Goal: Task Accomplishment & Management: Manage account settings

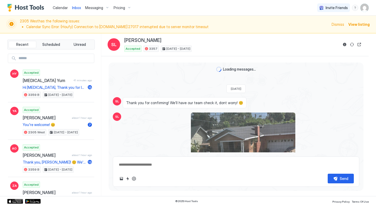
scroll to position [680, 0]
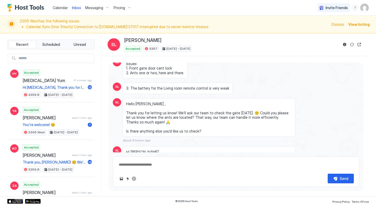
drag, startPoint x: 74, startPoint y: 7, endPoint x: 70, endPoint y: 30, distance: 23.2
click at [74, 7] on span "Inbox" at bounding box center [76, 7] width 9 height 4
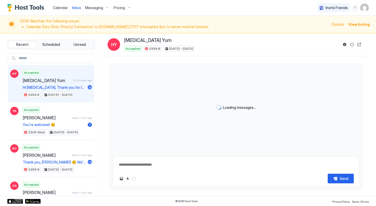
type textarea "*"
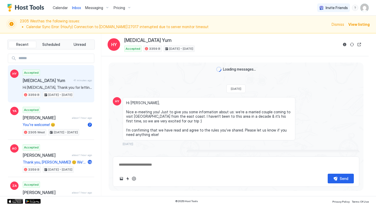
scroll to position [1172, 0]
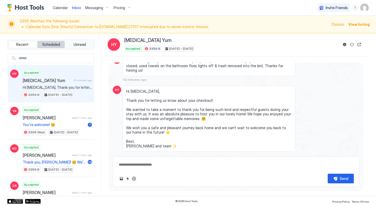
click at [47, 43] on span "Scheduled" at bounding box center [51, 44] width 18 height 5
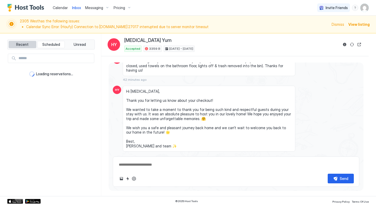
click at [27, 44] on span "Recent" at bounding box center [22, 44] width 12 height 5
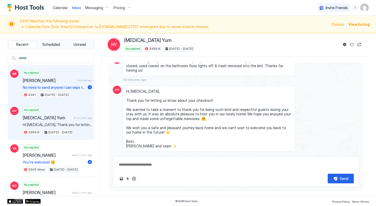
click at [61, 80] on span "[PERSON_NAME]" at bounding box center [49, 80] width 52 height 5
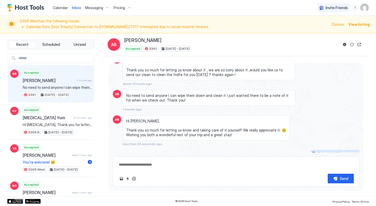
click at [338, 151] on div "Scheduled Messages" at bounding box center [334, 153] width 35 height 5
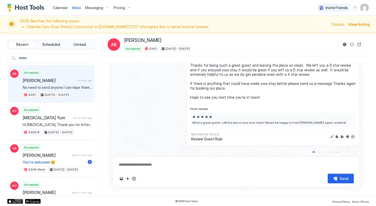
click at [350, 134] on button "Disable message & review" at bounding box center [352, 136] width 5 height 5
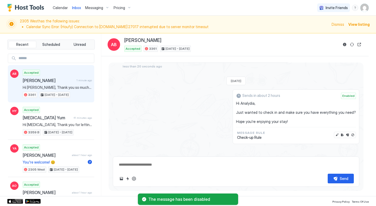
scroll to position [1063, 0]
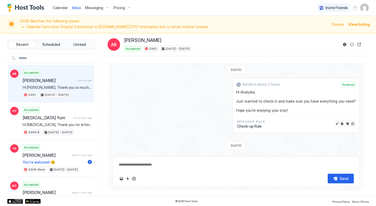
click at [350, 121] on button "Disable message" at bounding box center [352, 123] width 5 height 5
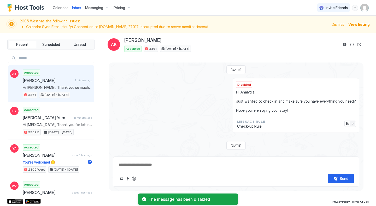
click at [350, 121] on button "Enable message" at bounding box center [352, 123] width 5 height 5
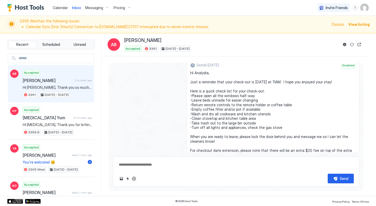
scroll to position [1141, 0]
